Goal: Task Accomplishment & Management: Manage account settings

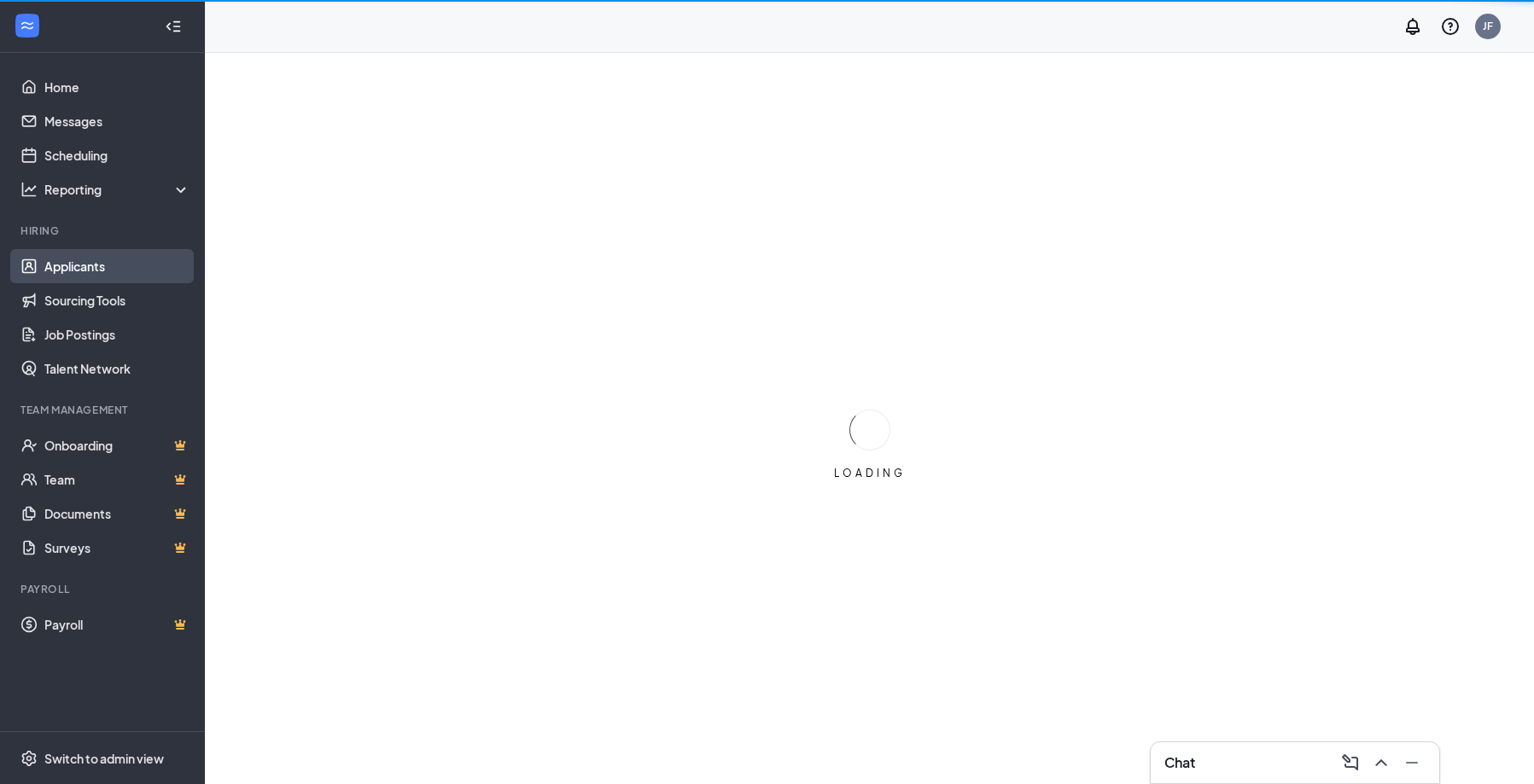
click at [67, 267] on link "Applicants" at bounding box center [117, 266] width 146 height 34
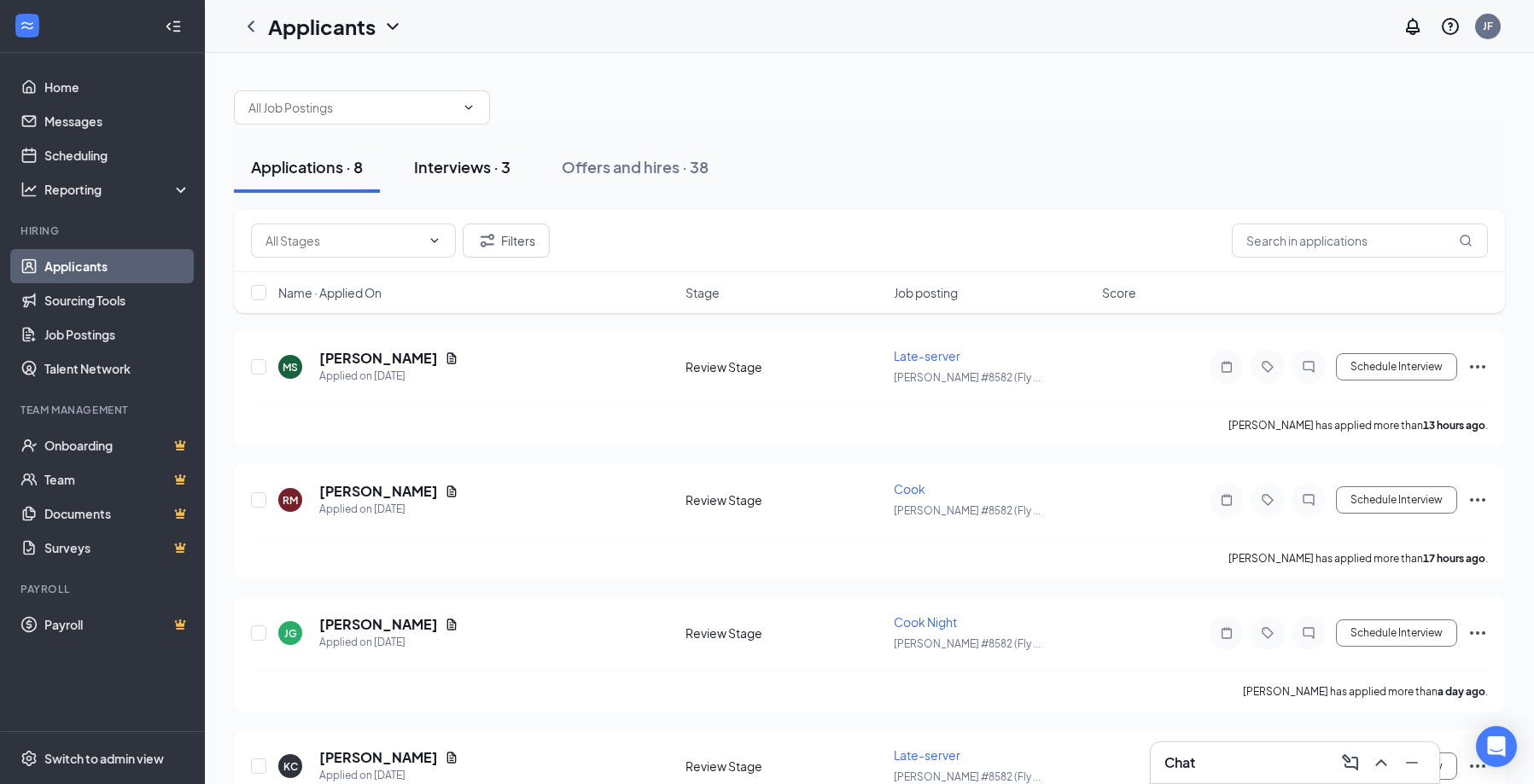
click at [449, 166] on div "Interviews · 3" at bounding box center [462, 166] width 96 height 21
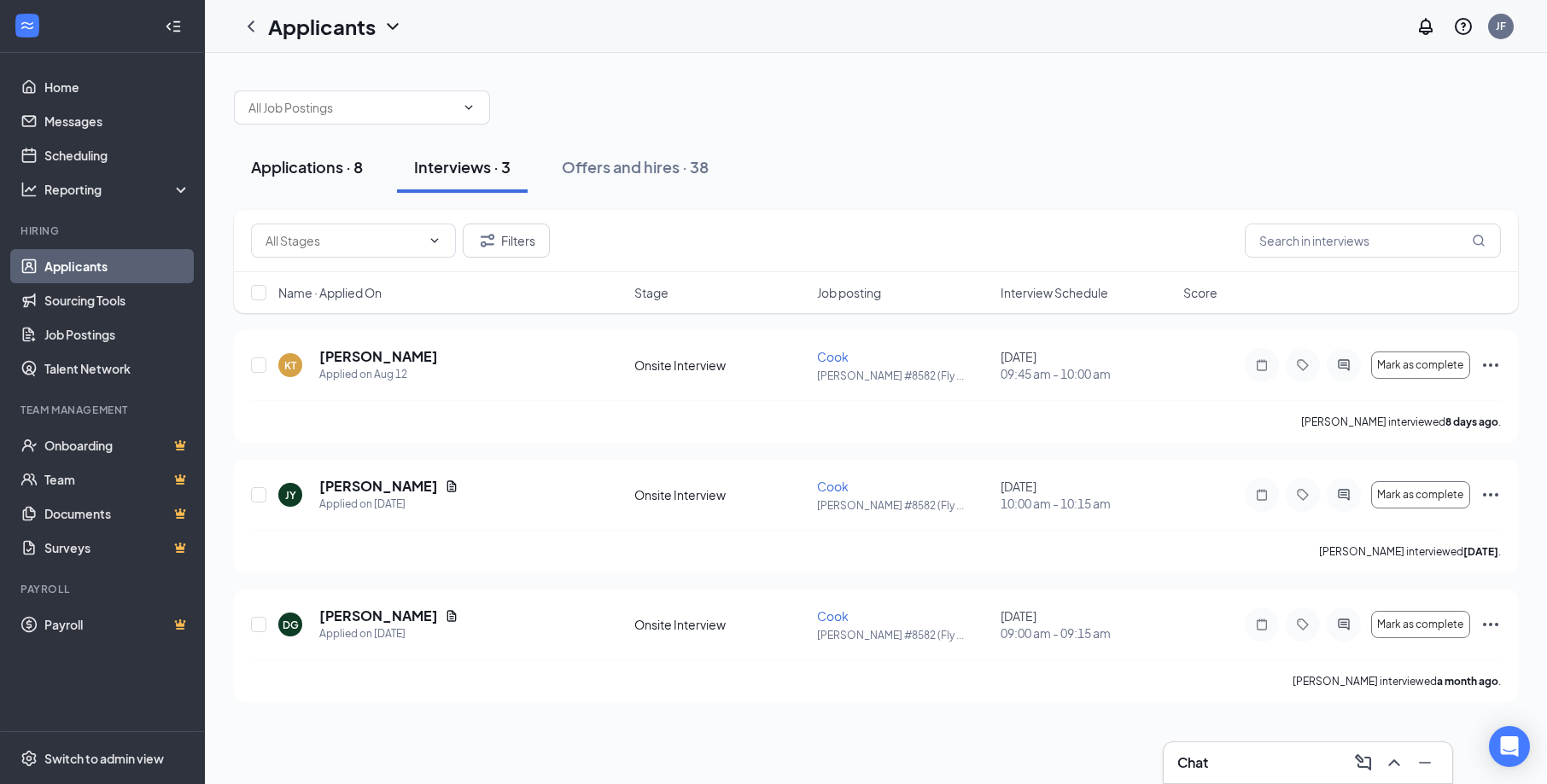
click at [301, 165] on div "Applications · 8" at bounding box center [307, 166] width 112 height 21
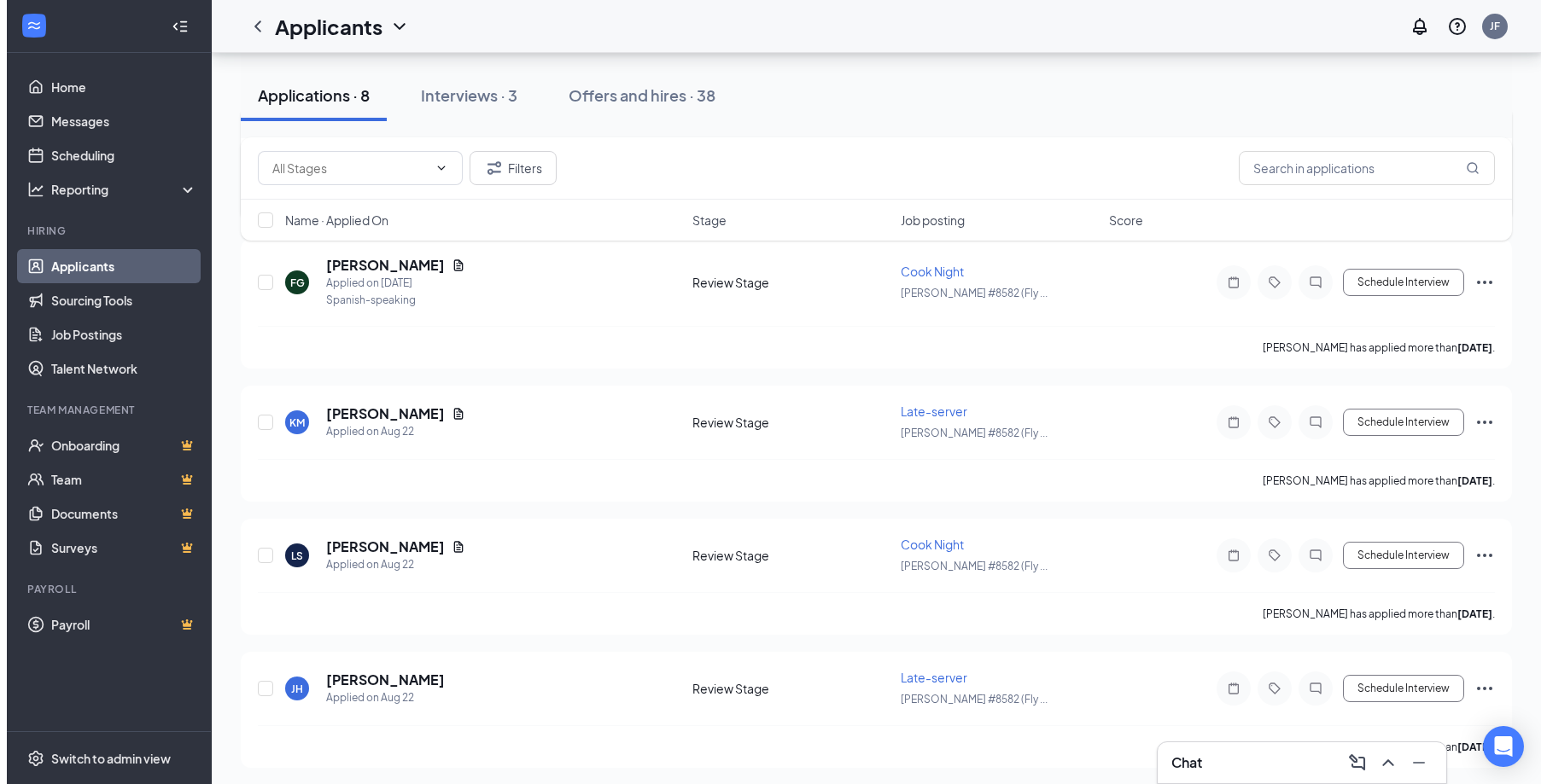
scroll to position [628, 0]
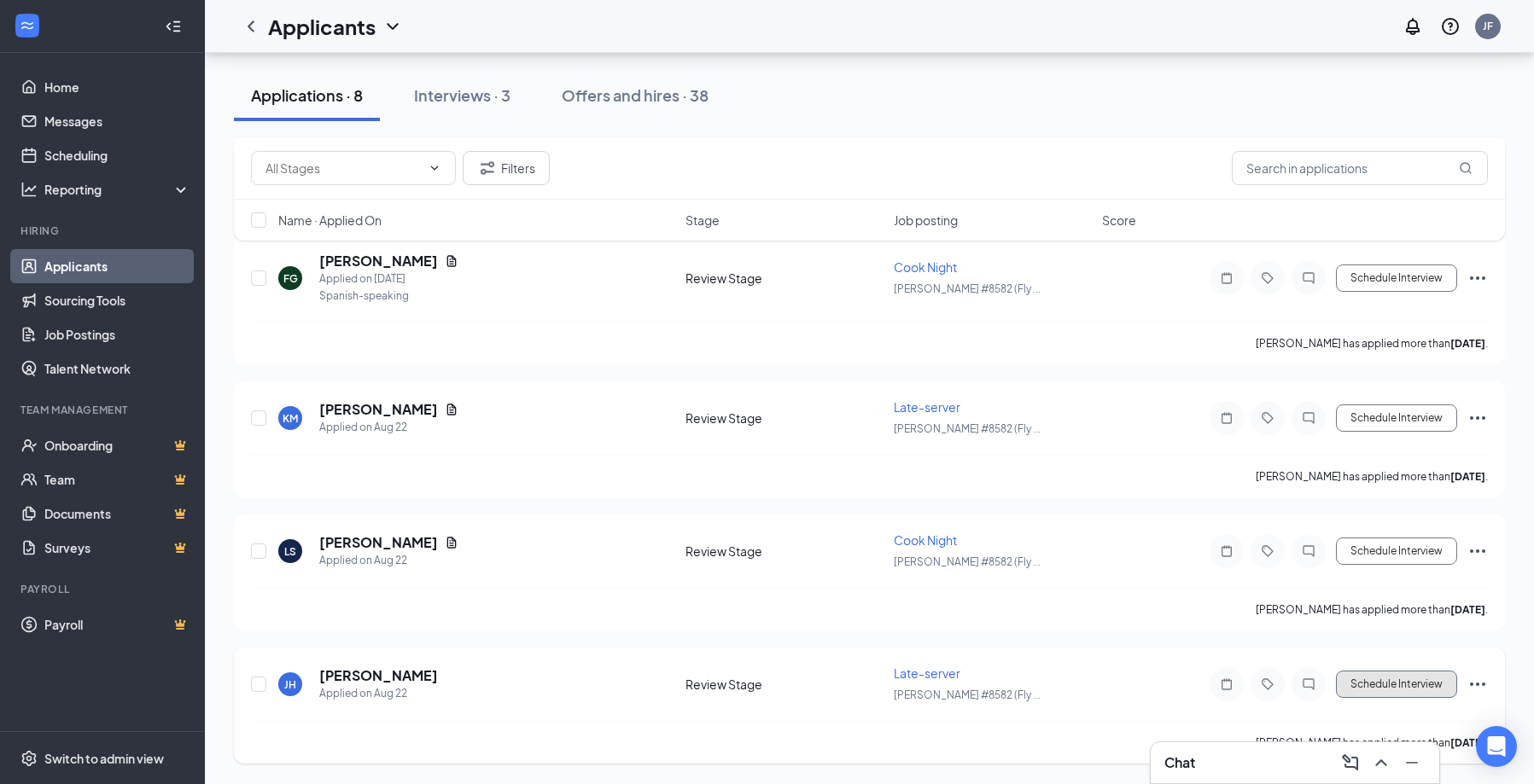
click at [1388, 680] on button "Schedule Interview" at bounding box center [1396, 685] width 121 height 28
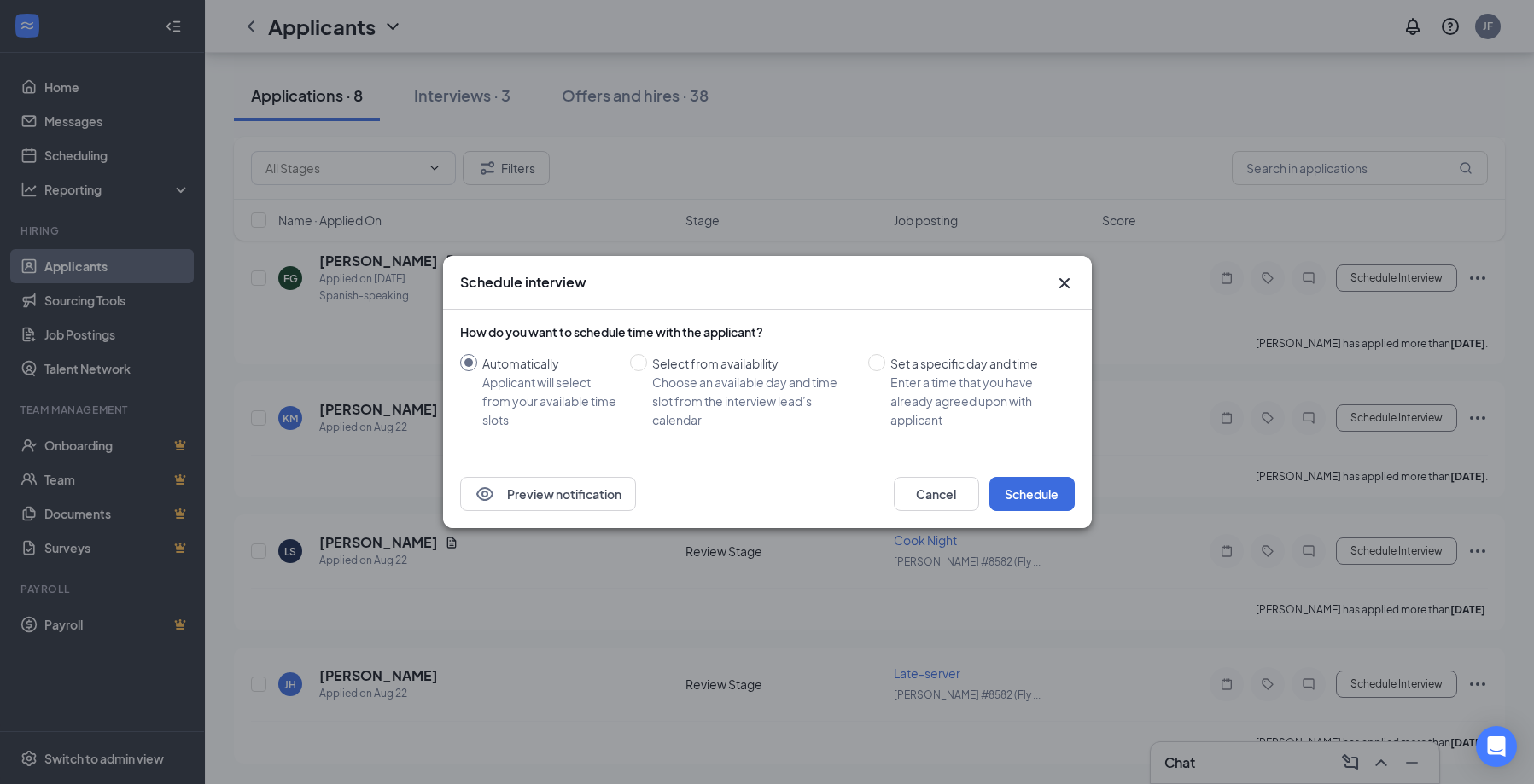
click at [1061, 277] on icon "Cross" at bounding box center [1064, 283] width 21 height 21
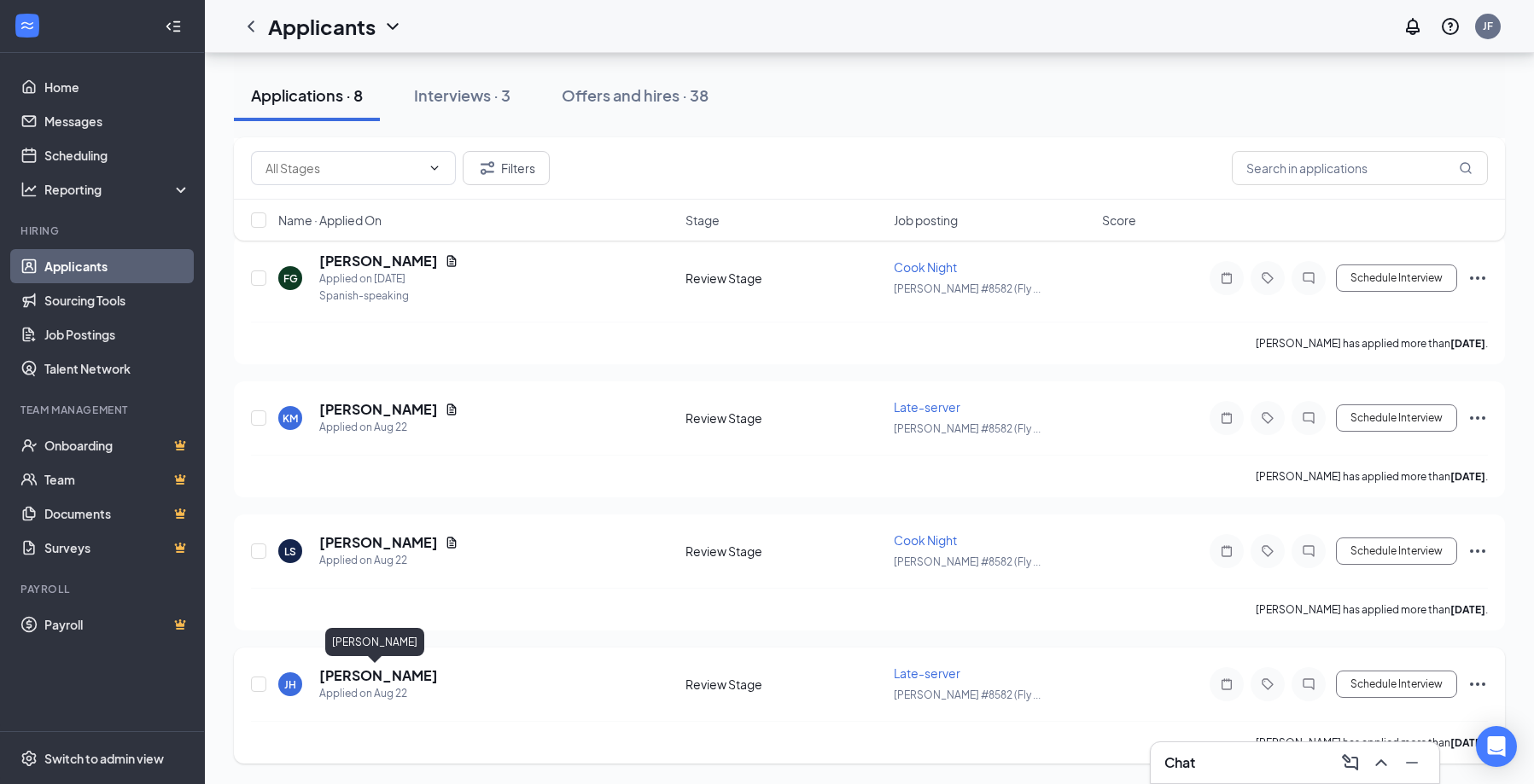
click at [351, 673] on h5 "[PERSON_NAME]" at bounding box center [378, 675] width 118 height 19
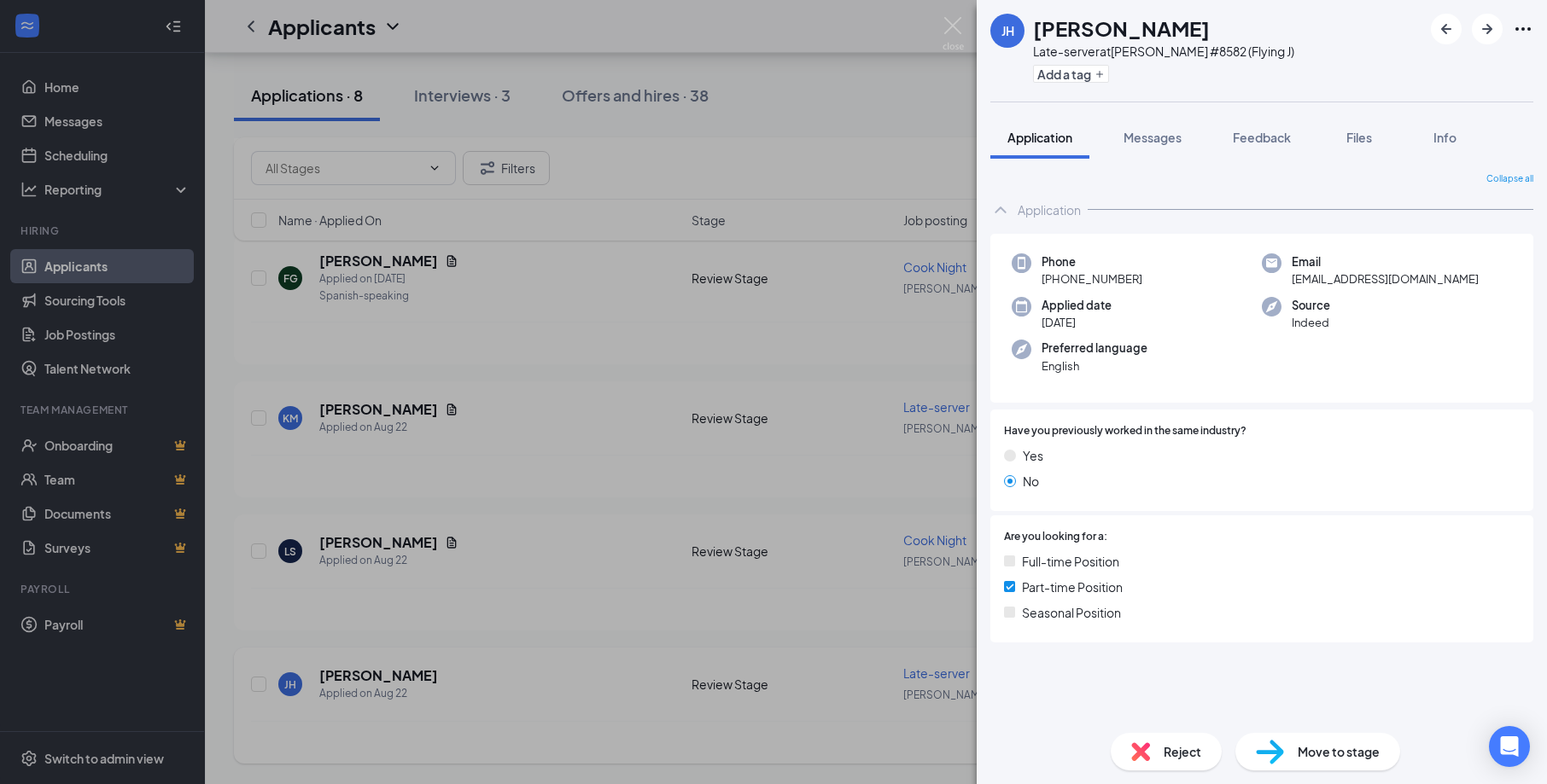
drag, startPoint x: 707, startPoint y: 741, endPoint x: 635, endPoint y: 739, distance: 72.0
click at [708, 741] on div "[PERSON_NAME] Late-server at [PERSON_NAME] #8582 (Flying J) Add a tag Applicati…" at bounding box center [774, 392] width 1547 height 784
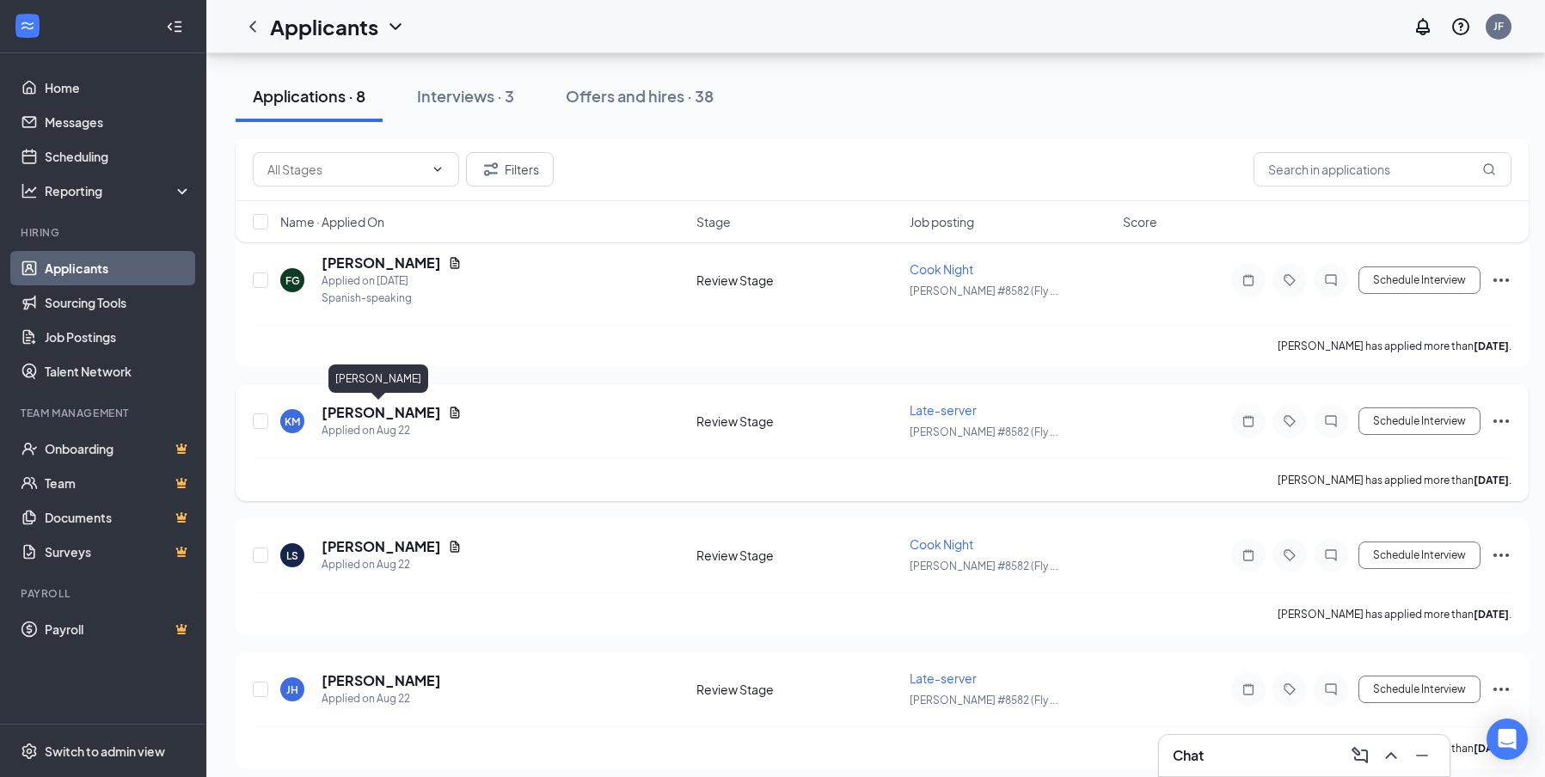
click at [371, 413] on h5 "[PERSON_NAME]" at bounding box center [381, 412] width 119 height 19
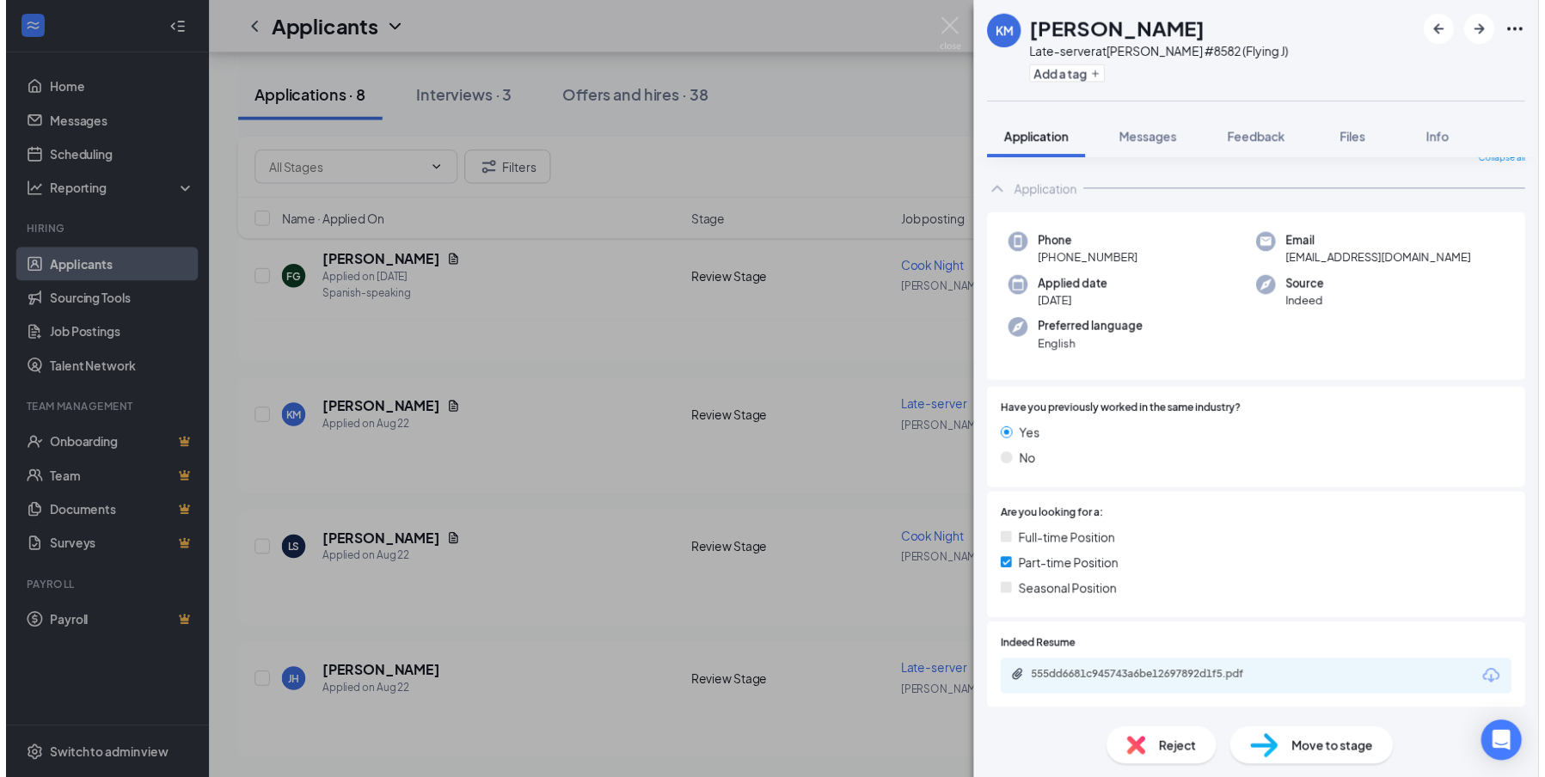
scroll to position [69, 0]
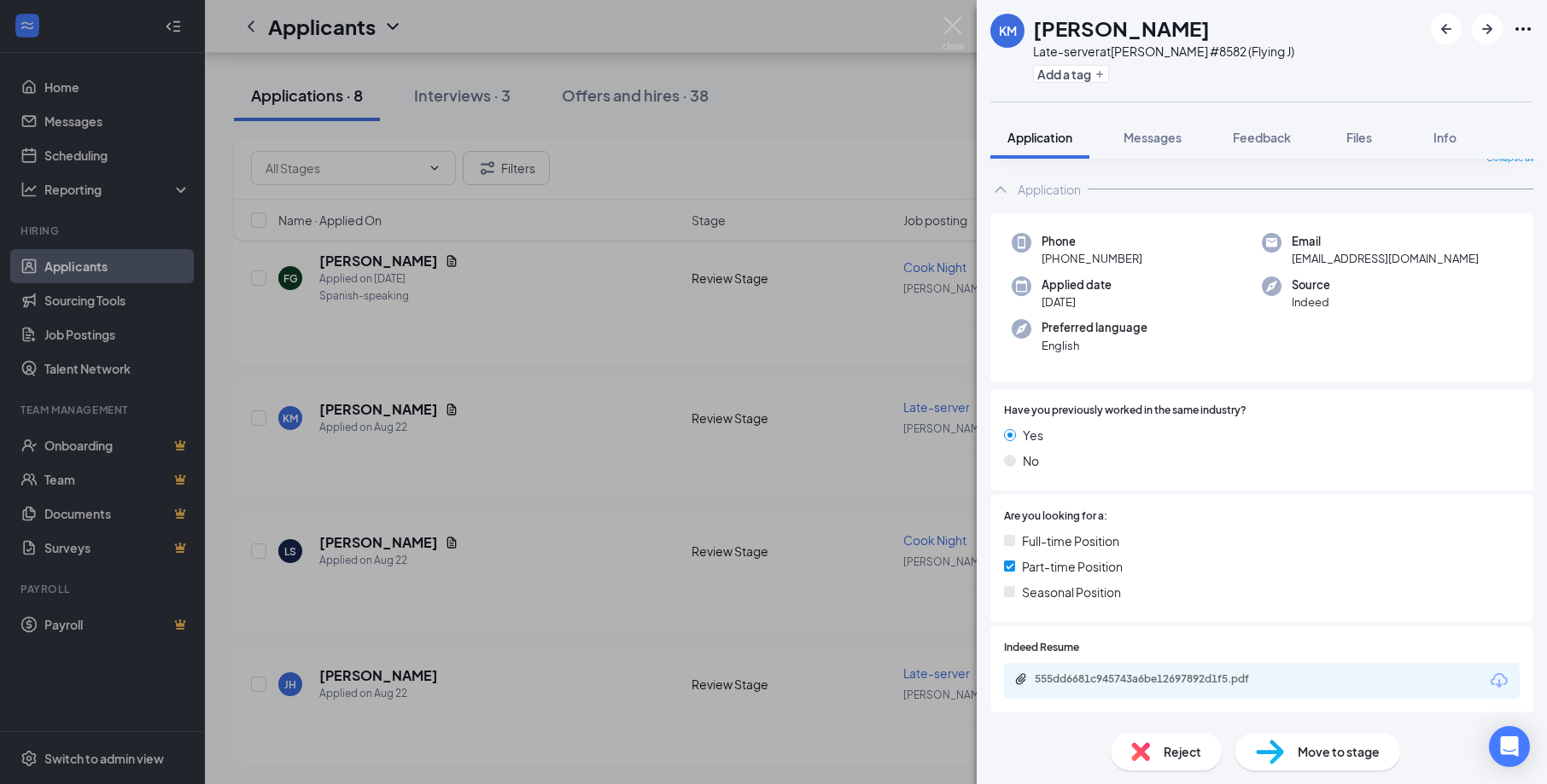
click at [1195, 671] on div "555dd6681c945743a6be12697892d1f5.pdf" at bounding box center [1261, 681] width 515 height 36
click at [1185, 676] on div "555dd6681c945743a6be12697892d1f5.pdf" at bounding box center [1154, 679] width 239 height 14
click at [464, 467] on div "KM [PERSON_NAME] Late-server at [PERSON_NAME] #8582 (Flying J) Add a tag Applic…" at bounding box center [774, 392] width 1547 height 784
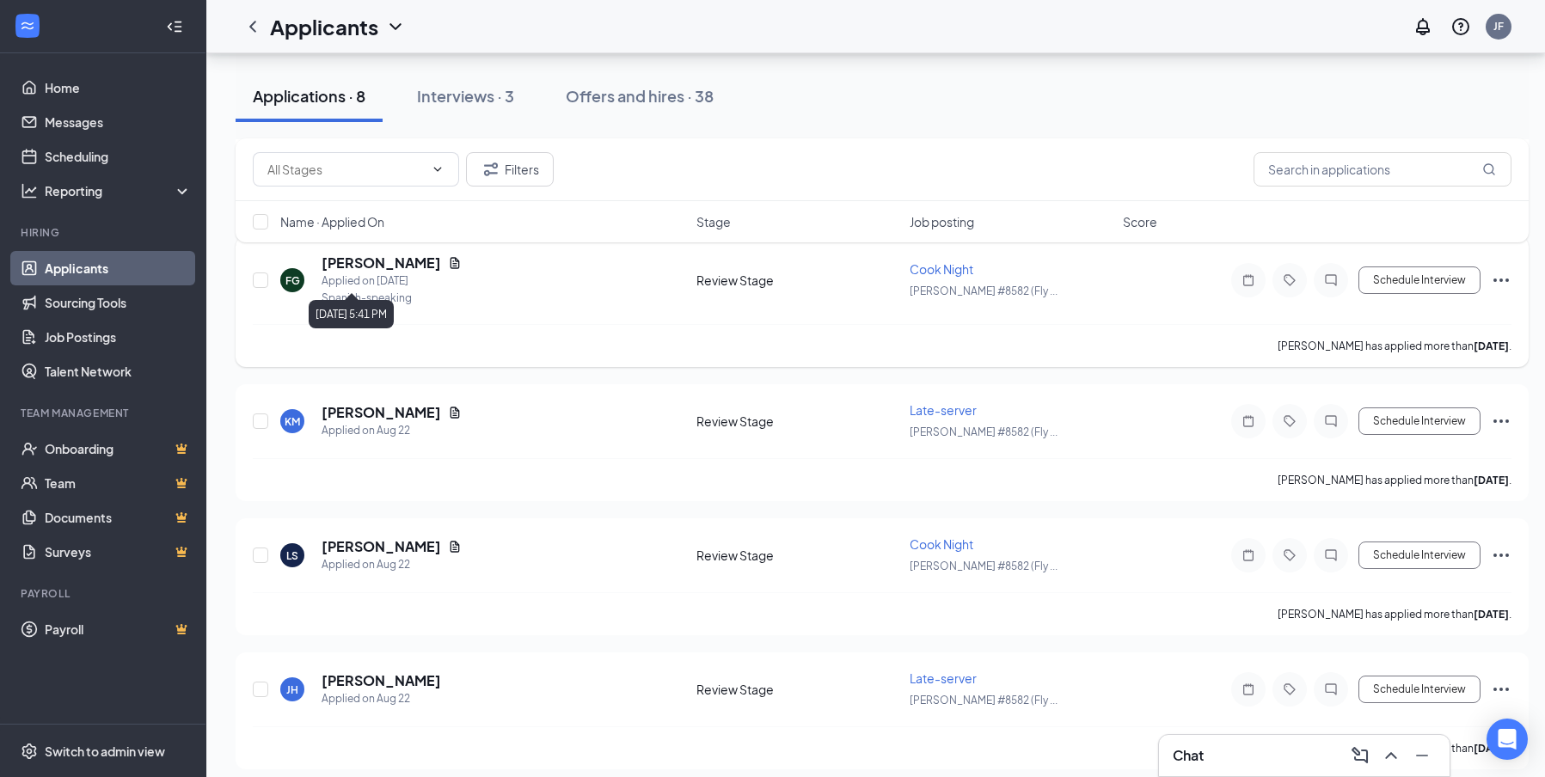
click at [371, 276] on div "Applied on [DATE]" at bounding box center [392, 281] width 140 height 17
click at [370, 256] on div "Filters Name · Applied On Stage Job posting Score" at bounding box center [882, 198] width 1293 height 121
click at [358, 268] on h5 "[PERSON_NAME]" at bounding box center [381, 263] width 119 height 19
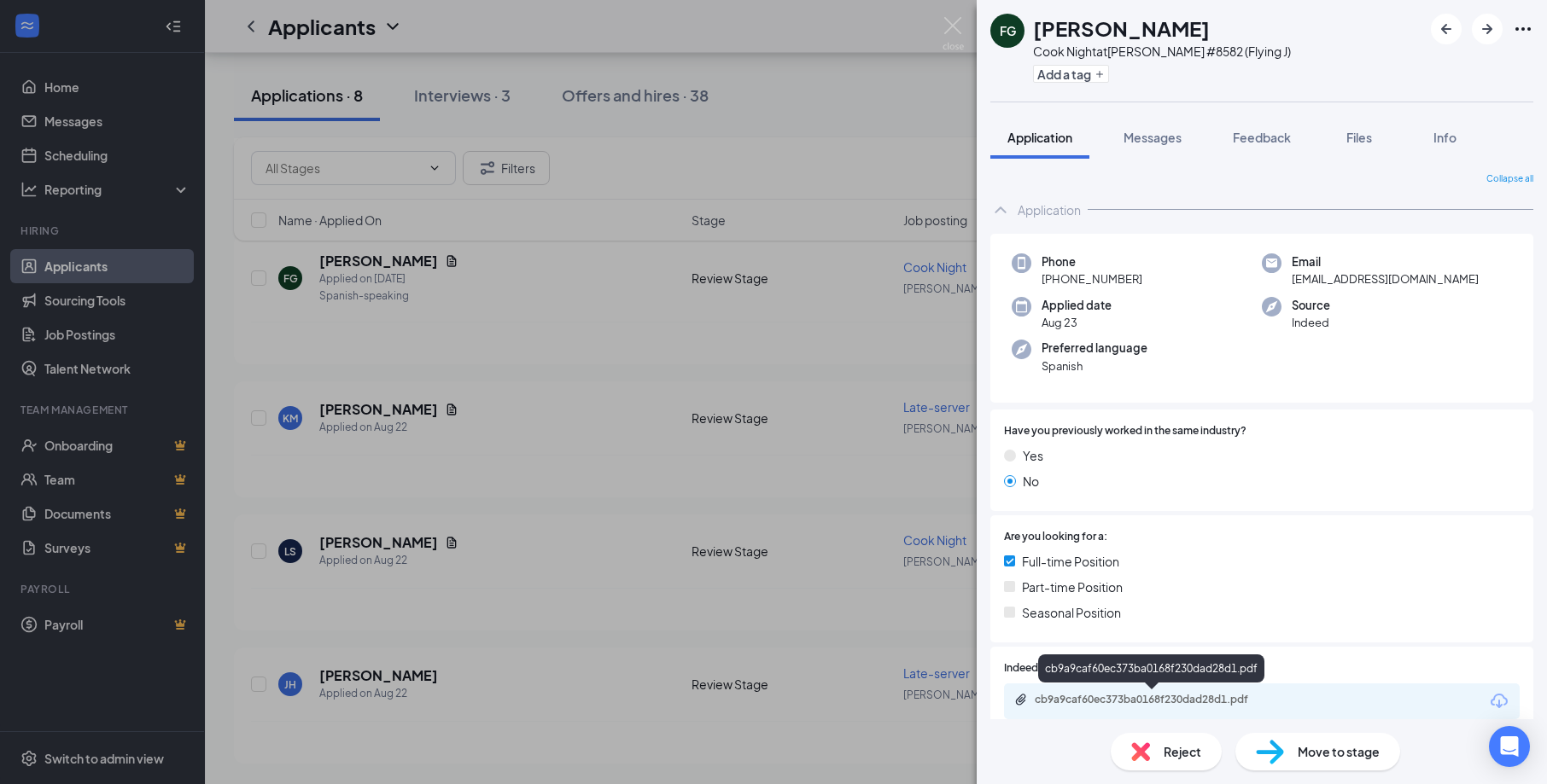
click at [1085, 692] on div "cb9a9caf60ec373ba0168f230dad28d1.pdf" at bounding box center [1261, 702] width 515 height 36
click at [1085, 698] on div "cb9a9caf60ec373ba0168f230dad28d1.pdf" at bounding box center [1154, 700] width 239 height 14
click at [820, 487] on div "FG [PERSON_NAME] Night at [PERSON_NAME] #8582 (Flying J) Add a tag Application …" at bounding box center [774, 392] width 1547 height 784
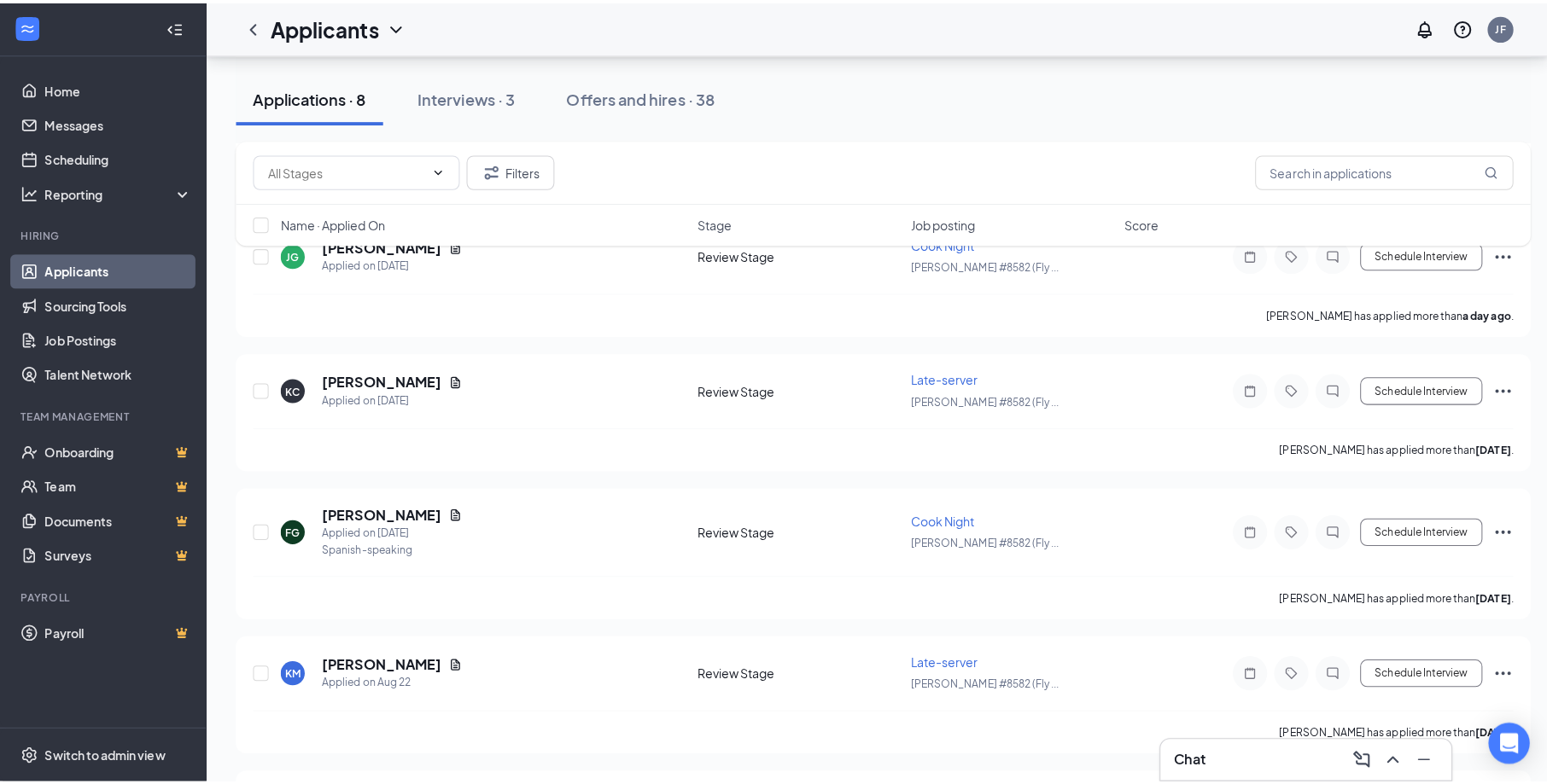
scroll to position [287, 0]
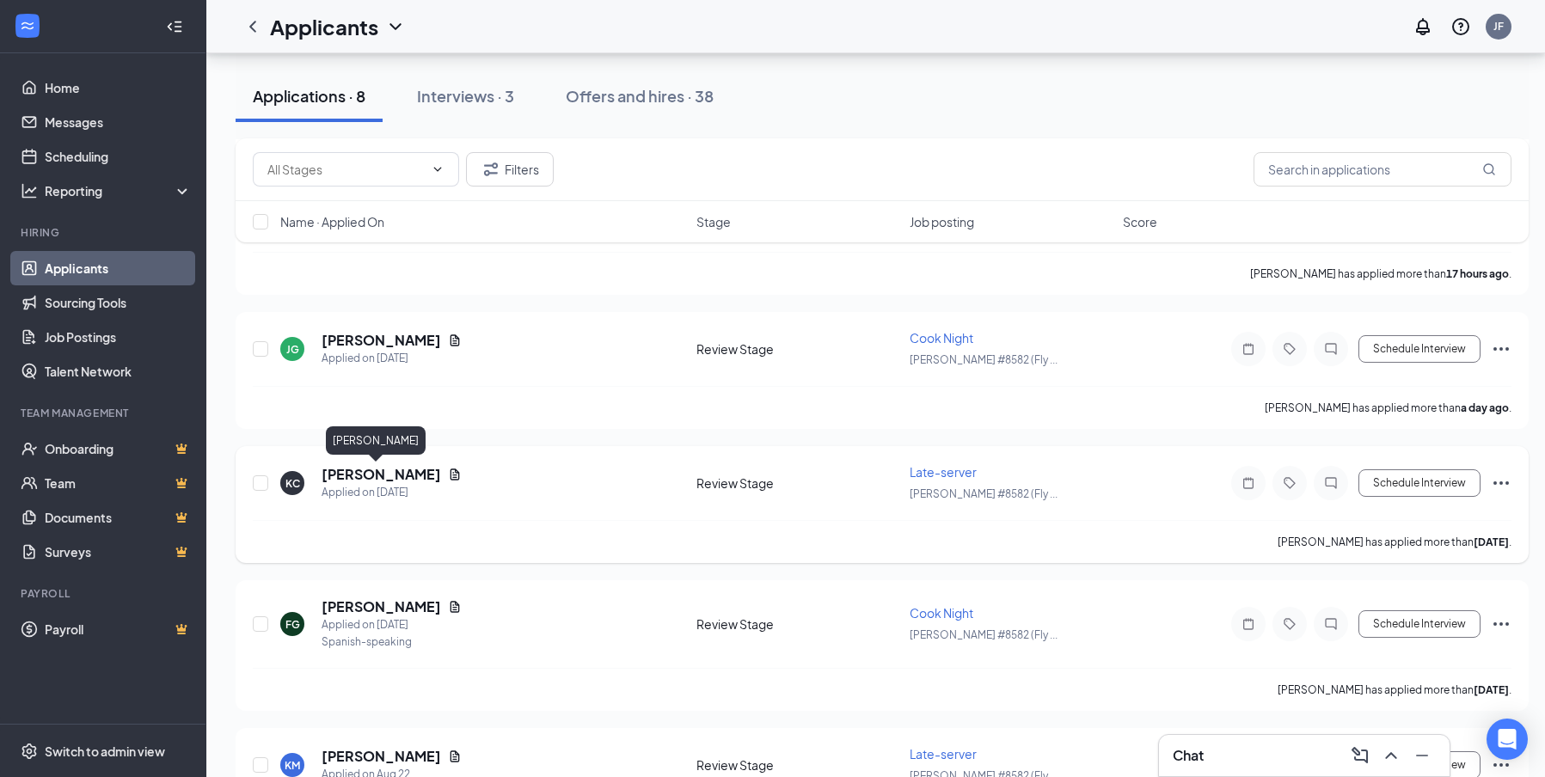
click at [365, 475] on h5 "[PERSON_NAME]" at bounding box center [381, 474] width 119 height 19
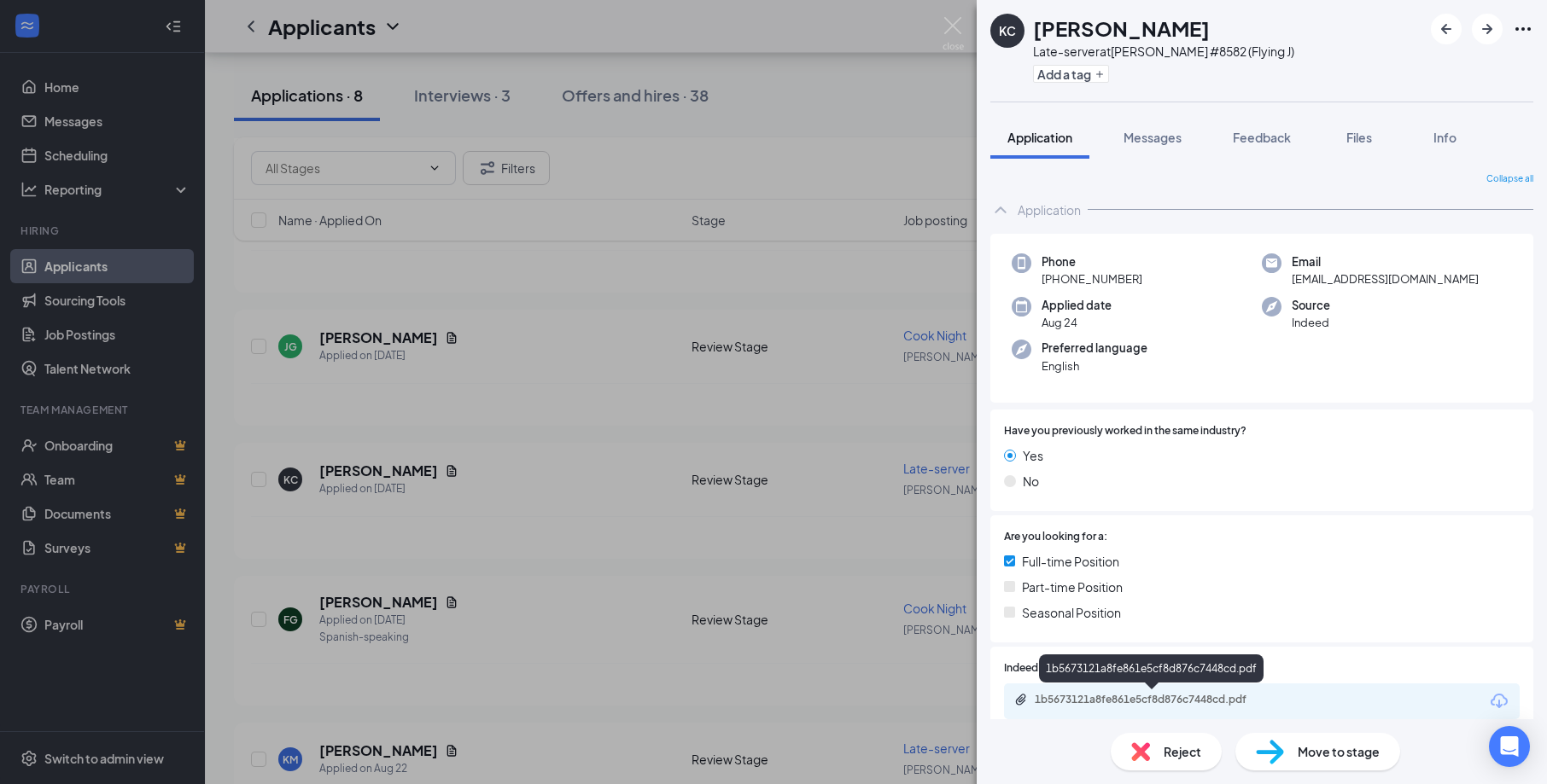
click at [1129, 693] on div "1b5673121a8fe861e5cf8d876c7448cd.pdf" at bounding box center [1154, 700] width 239 height 14
click at [802, 396] on div "[PERSON_NAME] [PERSON_NAME] Late-server at [PERSON_NAME] #8582 (Flying J) Add a…" at bounding box center [774, 392] width 1547 height 784
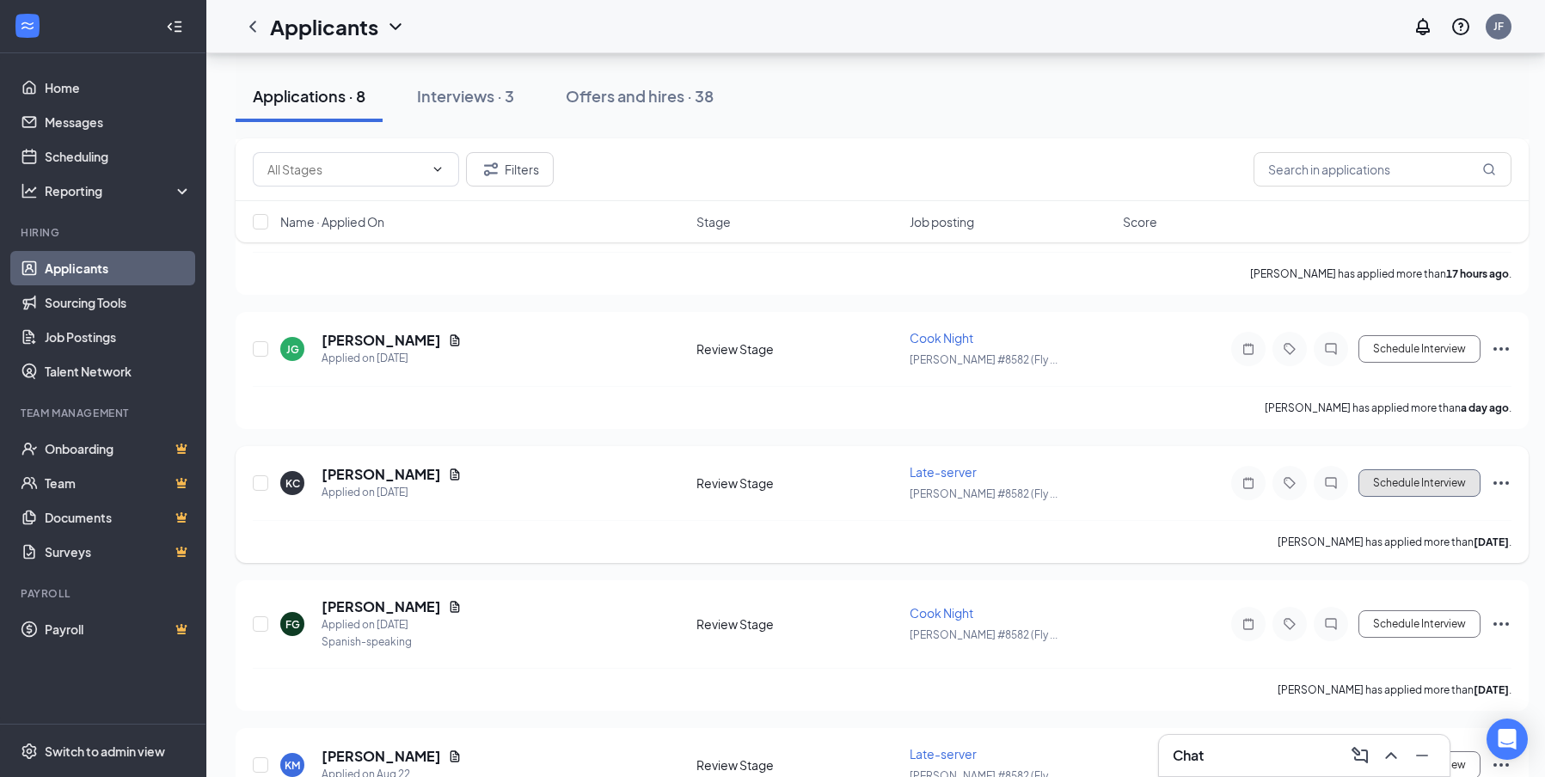
click at [1419, 489] on button "Schedule Interview" at bounding box center [1419, 483] width 122 height 28
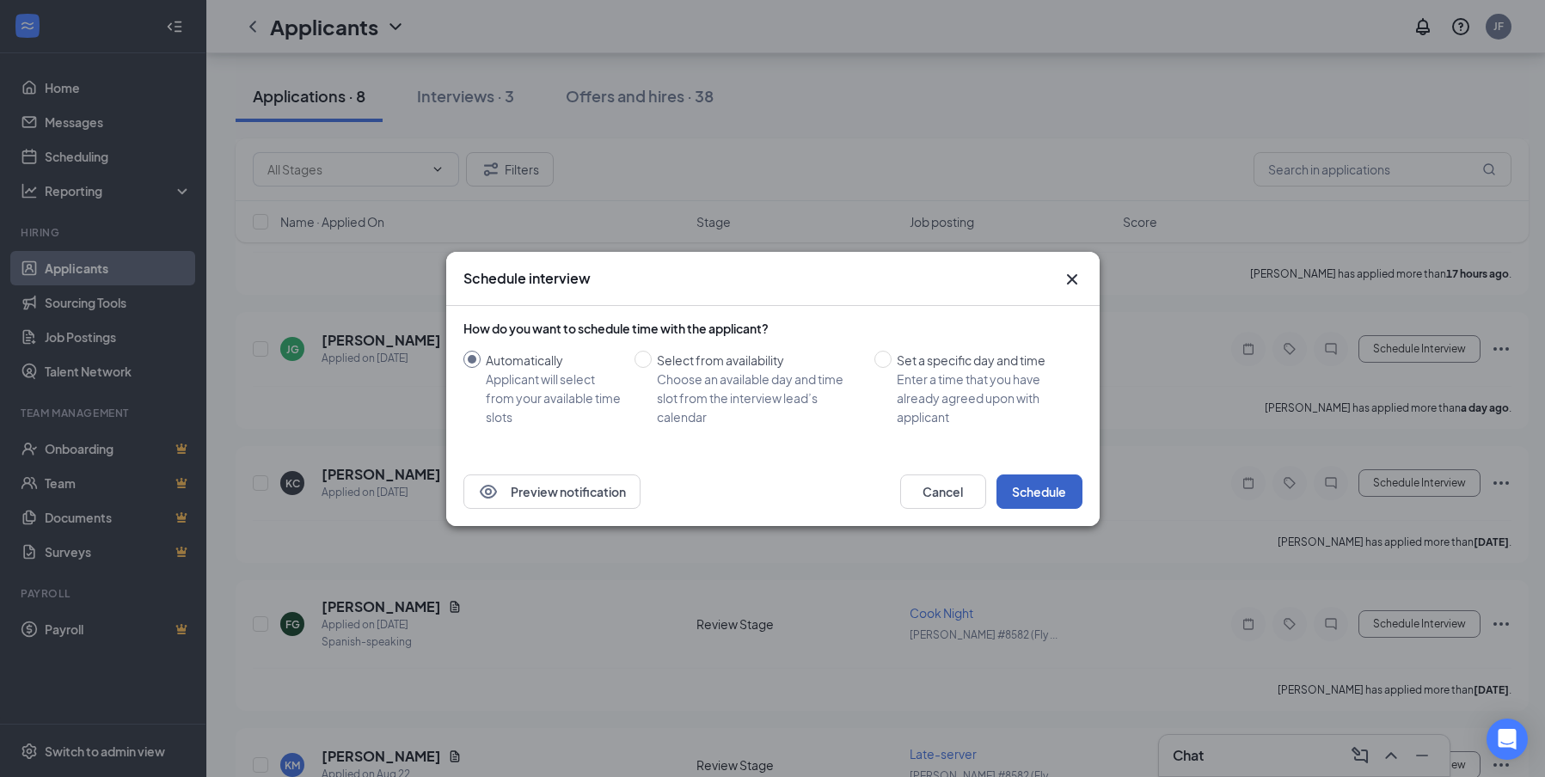
click at [1050, 487] on button "Schedule" at bounding box center [1039, 492] width 86 height 34
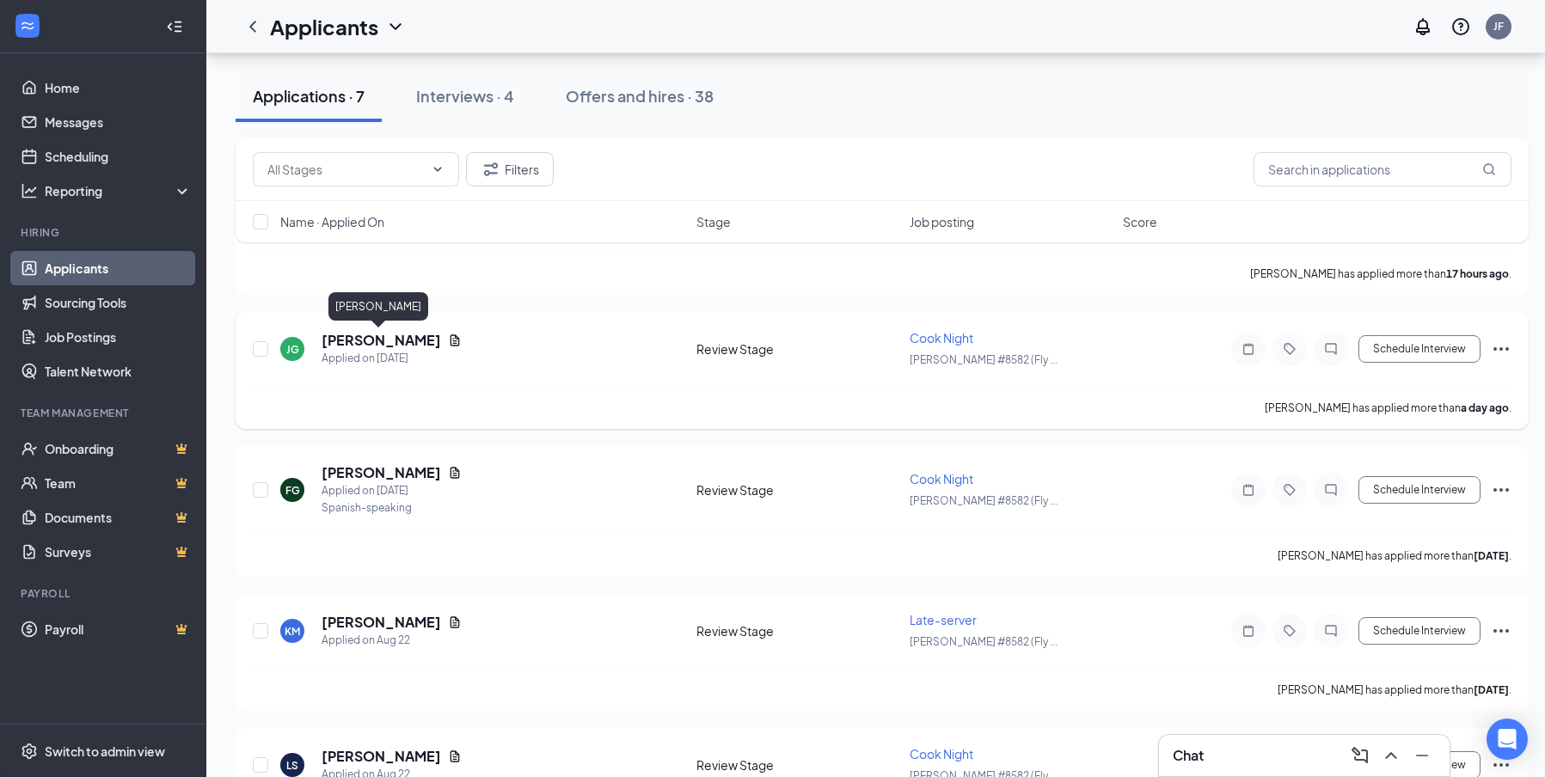
click at [364, 348] on h5 "[PERSON_NAME]" at bounding box center [381, 340] width 119 height 19
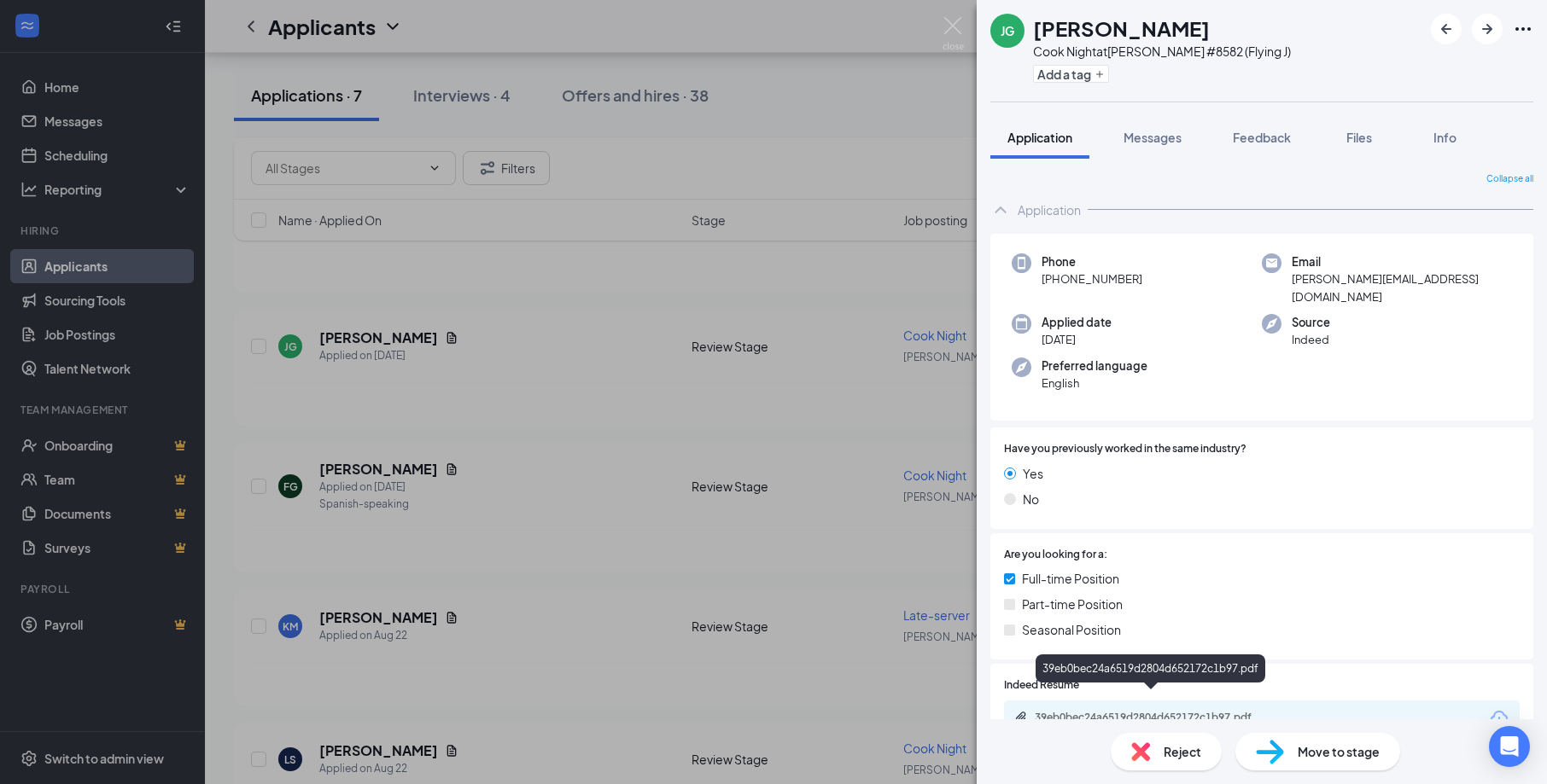
click at [1201, 711] on div "39eb0bec24a6519d2804d652172c1b97.pdf" at bounding box center [1154, 718] width 239 height 14
